Goal: Task Accomplishment & Management: Manage account settings

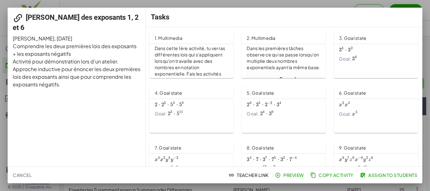
click at [381, 175] on span "Assign to Students" at bounding box center [389, 175] width 56 height 6
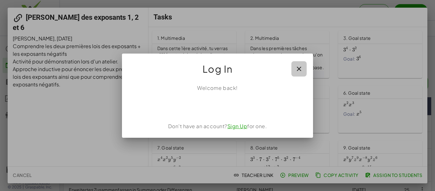
click at [300, 69] on icon "button" at bounding box center [299, 69] width 8 height 8
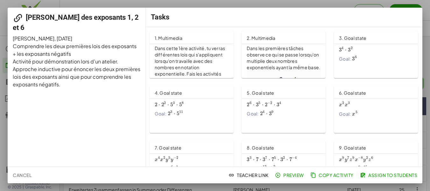
click at [332, 175] on span "Copy Activity" at bounding box center [333, 175] width 42 height 6
click at [328, 174] on span "Copy Activity" at bounding box center [333, 175] width 42 height 6
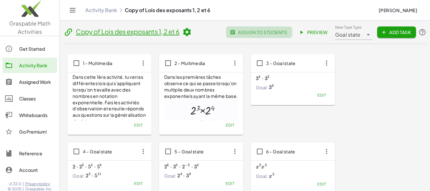
click at [258, 31] on span "assign to students" at bounding box center [259, 32] width 56 height 6
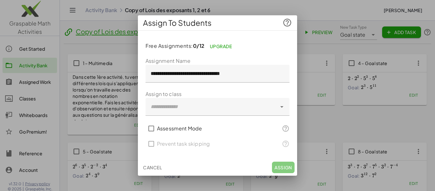
drag, startPoint x: 179, startPoint y: 165, endPoint x: 313, endPoint y: 70, distance: 164.4
click at [313, 70] on div "**********" at bounding box center [217, 95] width 435 height 191
click at [153, 167] on span "Cancel" at bounding box center [152, 167] width 19 height 6
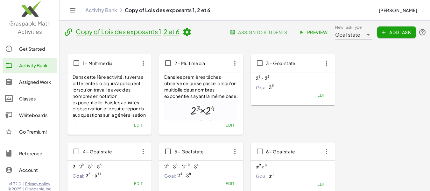
click at [23, 101] on div "Classes" at bounding box center [36, 99] width 35 height 8
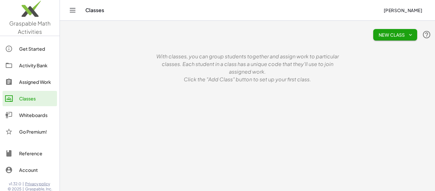
click at [404, 34] on span "New Class" at bounding box center [395, 35] width 34 height 6
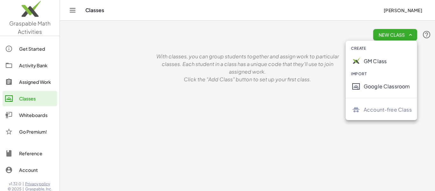
click at [376, 86] on div "Google Classroom" at bounding box center [388, 86] width 48 height 8
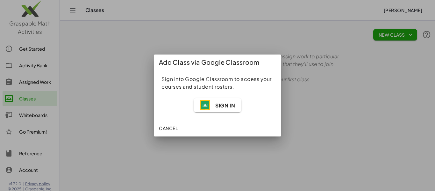
click at [209, 104] on img "button" at bounding box center [205, 105] width 10 height 10
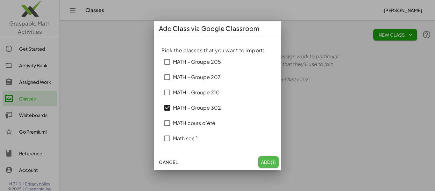
click at [265, 161] on span "Add (1)" at bounding box center [268, 162] width 15 height 6
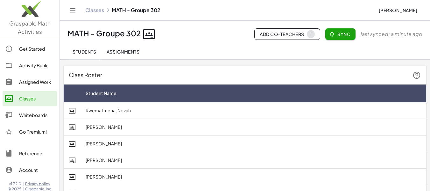
click at [28, 66] on div "Activity Bank" at bounding box center [36, 65] width 35 height 8
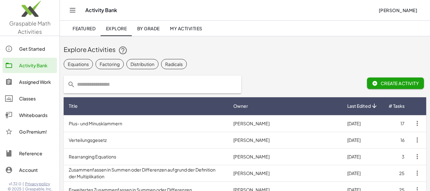
click at [182, 29] on span "My Activities" at bounding box center [186, 28] width 32 height 6
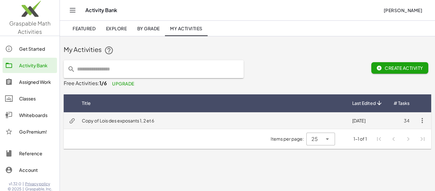
click at [164, 121] on td "Copy of Lois des exposants 1, 2 et 6" at bounding box center [212, 120] width 270 height 17
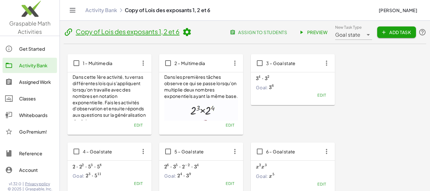
click at [190, 33] on icon at bounding box center [187, 32] width 10 height 10
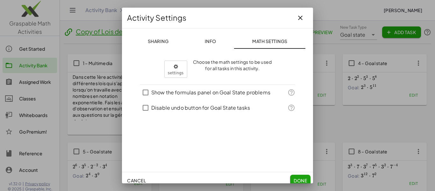
click at [296, 18] on icon "button" at bounding box center [300, 18] width 8 height 8
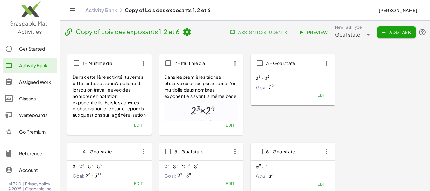
click at [122, 32] on link "Copy of Lois des exposants 1, 2 et 6" at bounding box center [128, 31] width 104 height 8
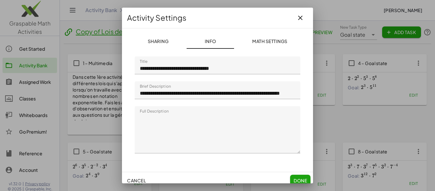
click at [160, 68] on input "**********" at bounding box center [218, 65] width 166 height 18
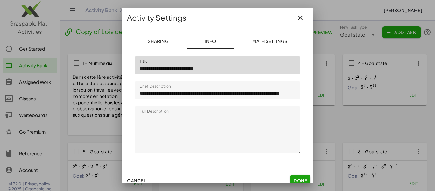
type input "**********"
click at [301, 178] on span "Done" at bounding box center [299, 180] width 13 height 6
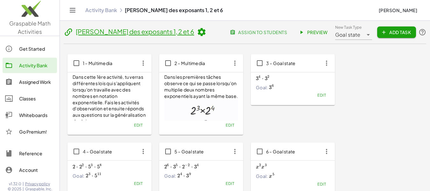
click at [259, 32] on span "assign to students" at bounding box center [259, 32] width 56 height 6
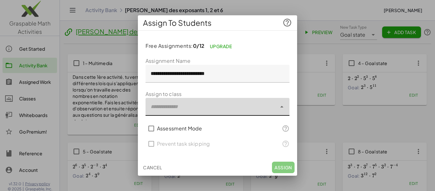
click at [223, 106] on div at bounding box center [210, 107] width 131 height 18
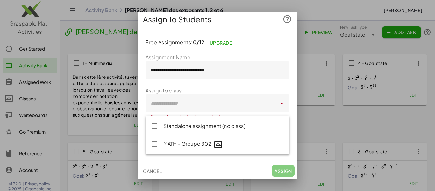
click at [317, 44] on div at bounding box center [217, 95] width 435 height 191
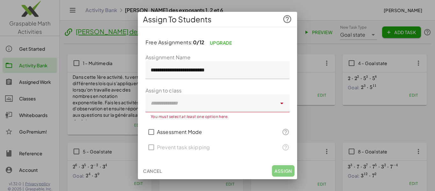
click at [153, 173] on span "Cancel" at bounding box center [152, 171] width 19 height 6
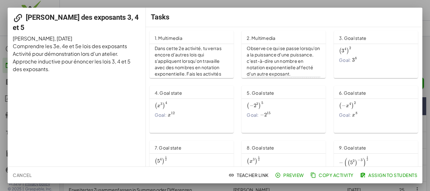
click at [325, 175] on span "Copy Activity" at bounding box center [333, 175] width 42 height 6
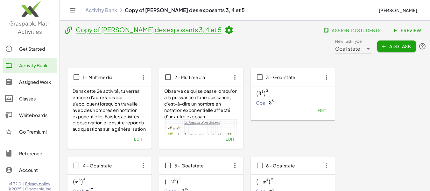
click at [96, 32] on link "Copy of [PERSON_NAME] des exposants 3, 4 et 5" at bounding box center [149, 29] width 146 height 8
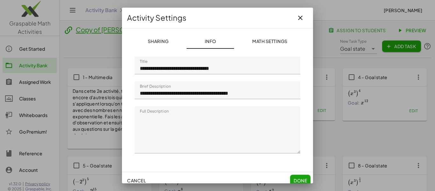
click at [160, 68] on input "**********" at bounding box center [218, 65] width 166 height 18
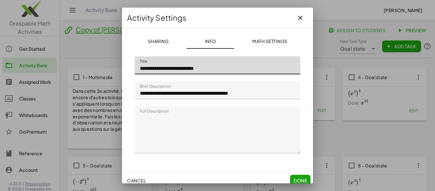
type input "**********"
click at [294, 179] on span "Done" at bounding box center [299, 180] width 13 height 6
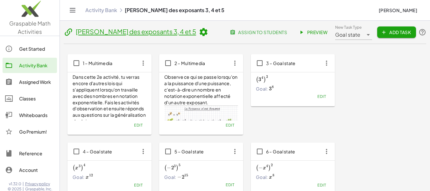
click at [38, 65] on div "Activity Bank" at bounding box center [36, 65] width 35 height 8
